Goal: Download file/media

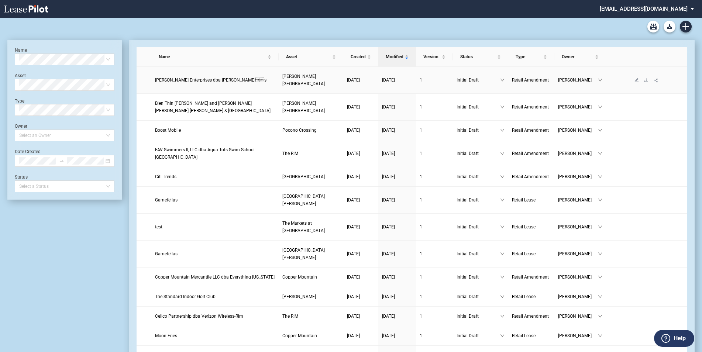
click at [225, 79] on span "Sofia Valery Enterprises dba Sarah Bethâs" at bounding box center [210, 80] width 111 height 5
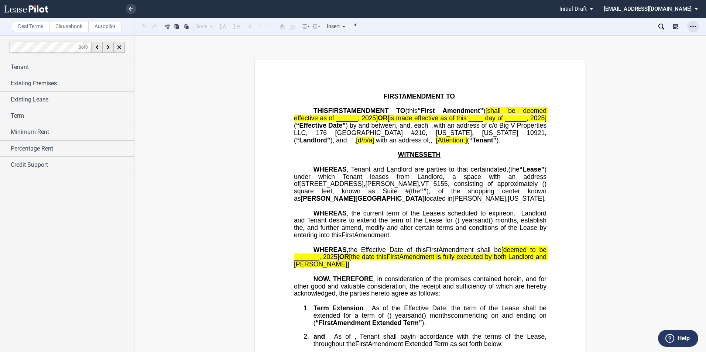
click at [695, 26] on use "Open Lease options menu" at bounding box center [693, 26] width 6 height 1
click at [634, 38] on div "Download" at bounding box center [650, 40] width 90 height 6
